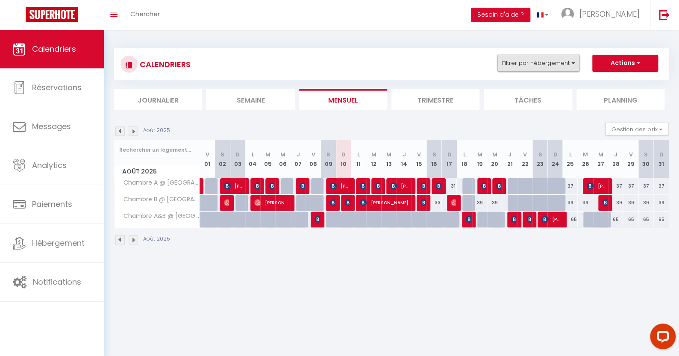
click at [562, 63] on button "Filtrer par hébergement" at bounding box center [538, 63] width 82 height 17
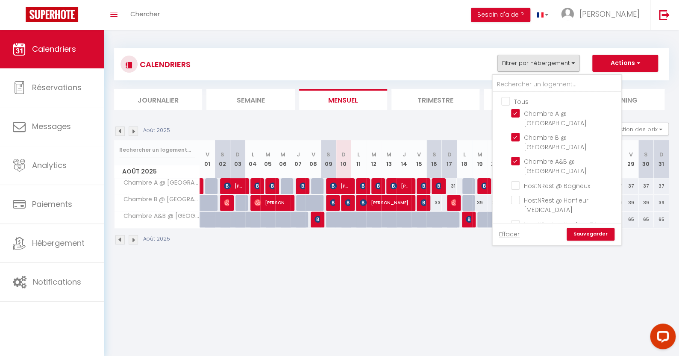
drag, startPoint x: 550, startPoint y: 147, endPoint x: 550, endPoint y: 141, distance: 5.6
click at [550, 157] on span "Chambre A&B @ [GEOGRAPHIC_DATA]" at bounding box center [555, 166] width 63 height 18
click at [550, 157] on input "Chambre A&B @ [GEOGRAPHIC_DATA]" at bounding box center [564, 161] width 107 height 9
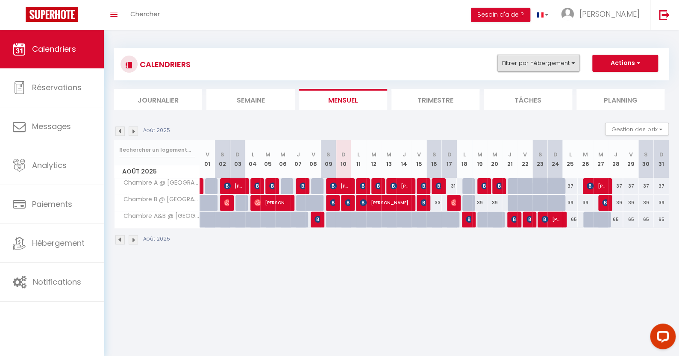
click at [553, 60] on button "Filtrer par hébergement" at bounding box center [538, 63] width 82 height 17
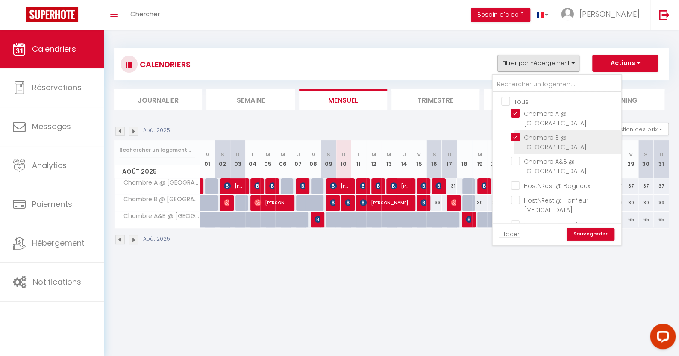
click at [545, 133] on input "Chambre B @ [GEOGRAPHIC_DATA]" at bounding box center [564, 137] width 107 height 9
checkbox input "false"
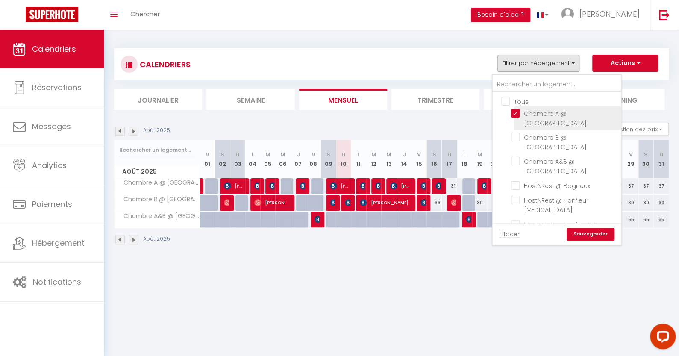
checkbox input "false"
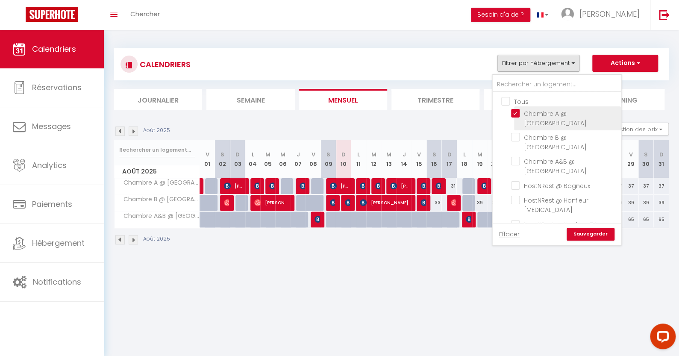
click at [543, 117] on input "Chambre A @ [GEOGRAPHIC_DATA]" at bounding box center [564, 113] width 107 height 9
checkbox input "false"
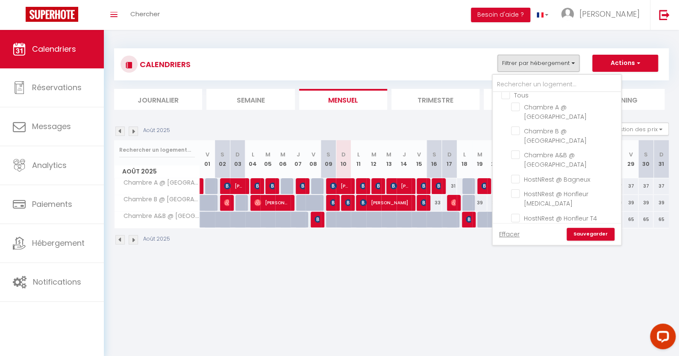
scroll to position [6, 0]
click at [586, 228] on input "HostNRest @ [GEOGRAPHIC_DATA]" at bounding box center [564, 232] width 107 height 9
checkbox input "true"
checkbox input "false"
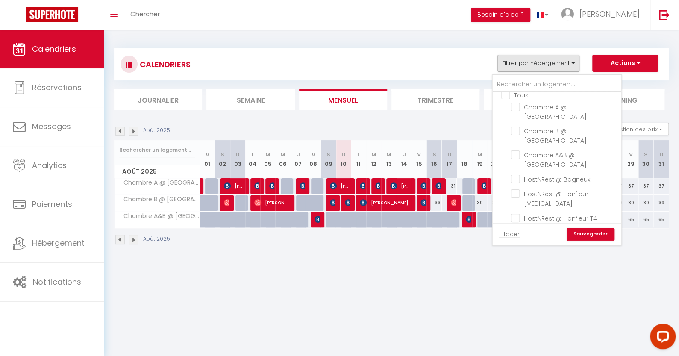
checkbox input "false"
click at [594, 235] on link "Sauvegarder" at bounding box center [591, 234] width 48 height 13
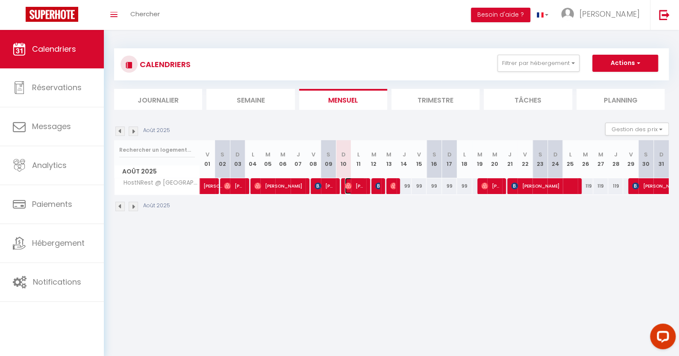
click at [350, 189] on span "[PERSON_NAME]" at bounding box center [355, 186] width 20 height 16
select select "OK"
select select "1"
select select "0"
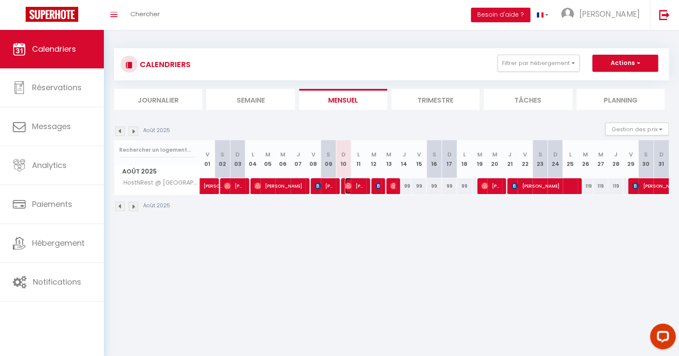
select select "1"
select select
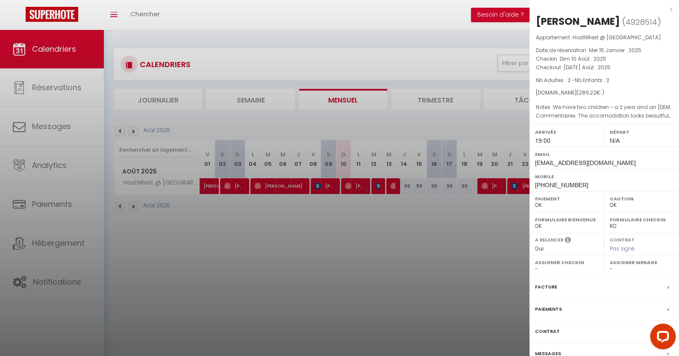
click at [339, 218] on div at bounding box center [339, 178] width 679 height 356
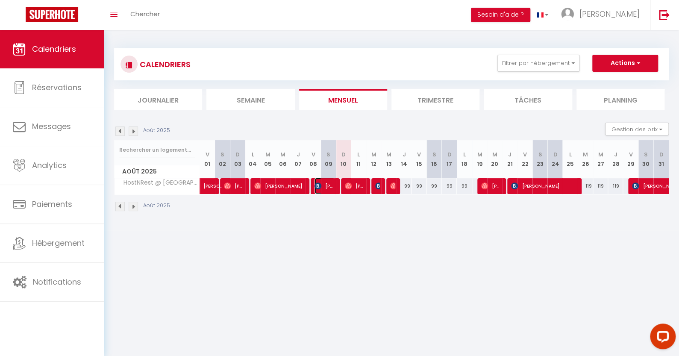
click at [330, 189] on span "[PERSON_NAME]" at bounding box center [325, 186] width 20 height 16
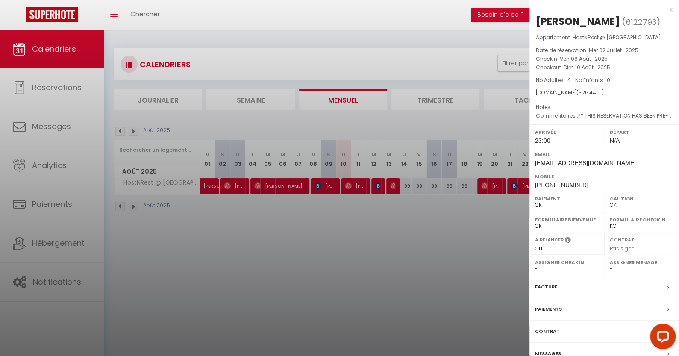
click at [576, 182] on span "[PHONE_NUMBER]" at bounding box center [561, 185] width 53 height 7
copy div "[PHONE_NUMBER]"
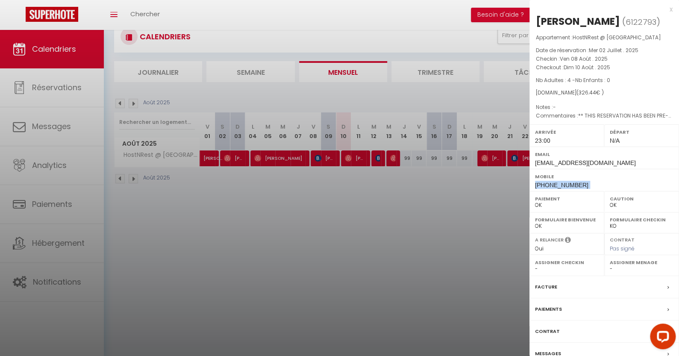
scroll to position [30, 0]
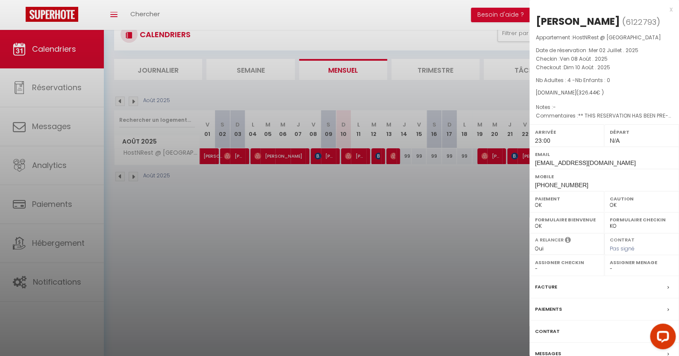
click at [561, 348] on div "Messages" at bounding box center [605, 354] width 150 height 22
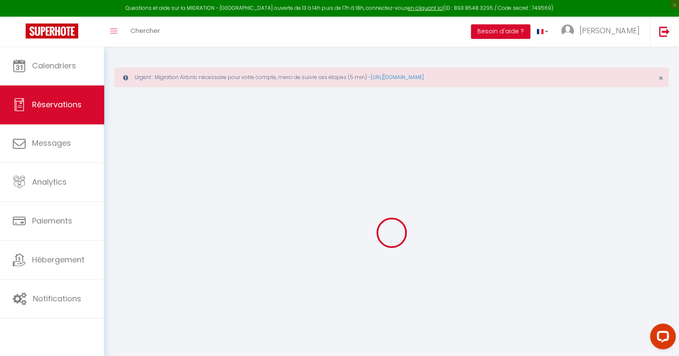
select select
checkbox input "false"
select select
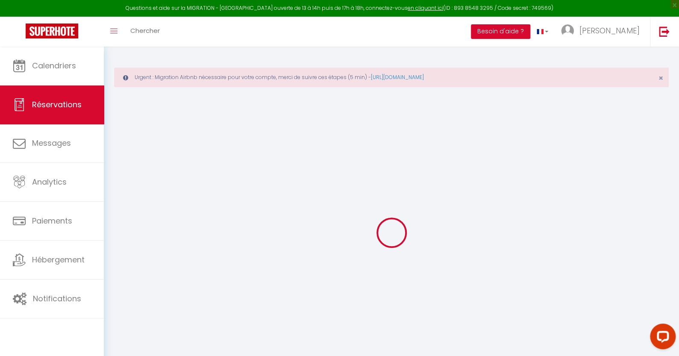
checkbox input "false"
type voyageur0 "** THIS RESERVATION HAS BEEN PRE-PAID ** BOOKING NOTE : Payment charge is EUR 4…"
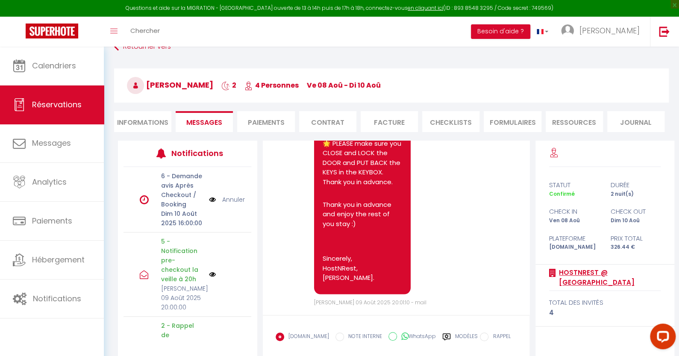
scroll to position [110, 0]
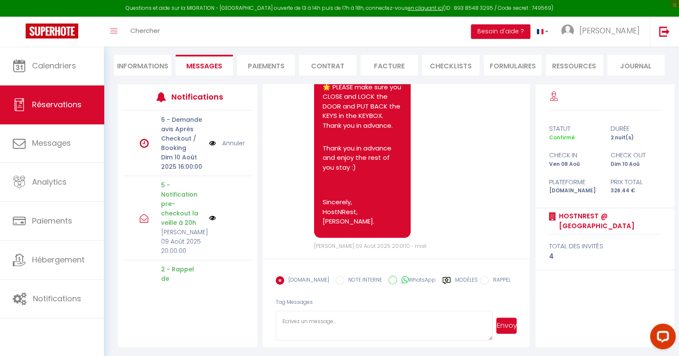
click at [376, 313] on textarea at bounding box center [384, 326] width 217 height 30
type textarea "Hello :) Can you call me back as soon as possible please ?"
click at [508, 318] on button "Envoyer" at bounding box center [506, 326] width 21 height 16
